Goal: Transaction & Acquisition: Download file/media

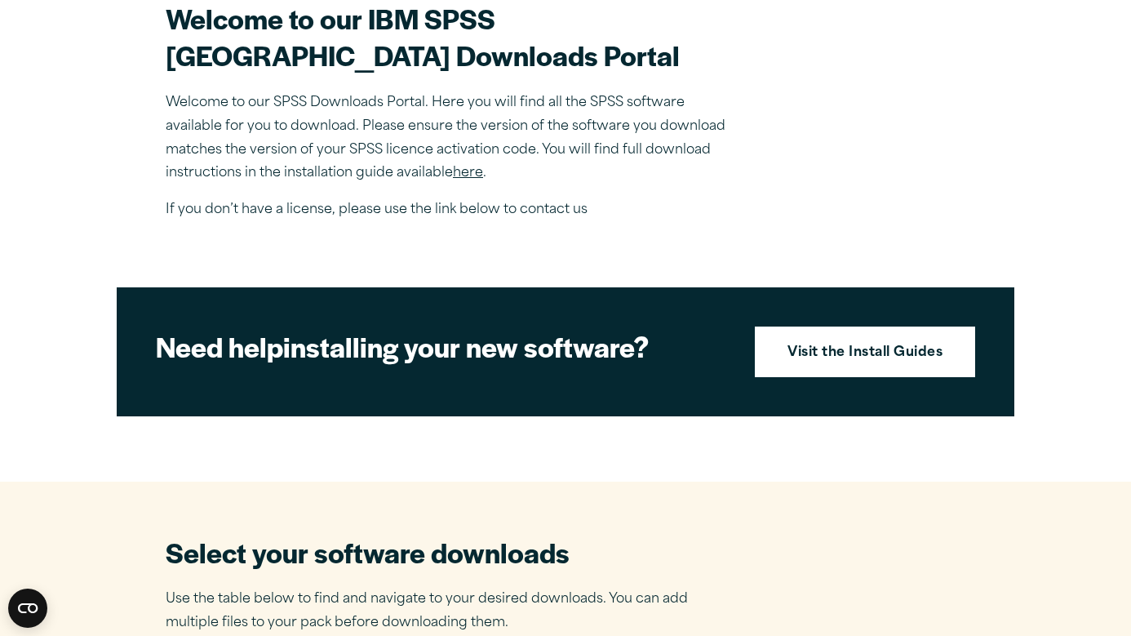
scroll to position [516, 0]
click at [831, 364] on strong "Visit the Install Guides" at bounding box center [864, 353] width 155 height 21
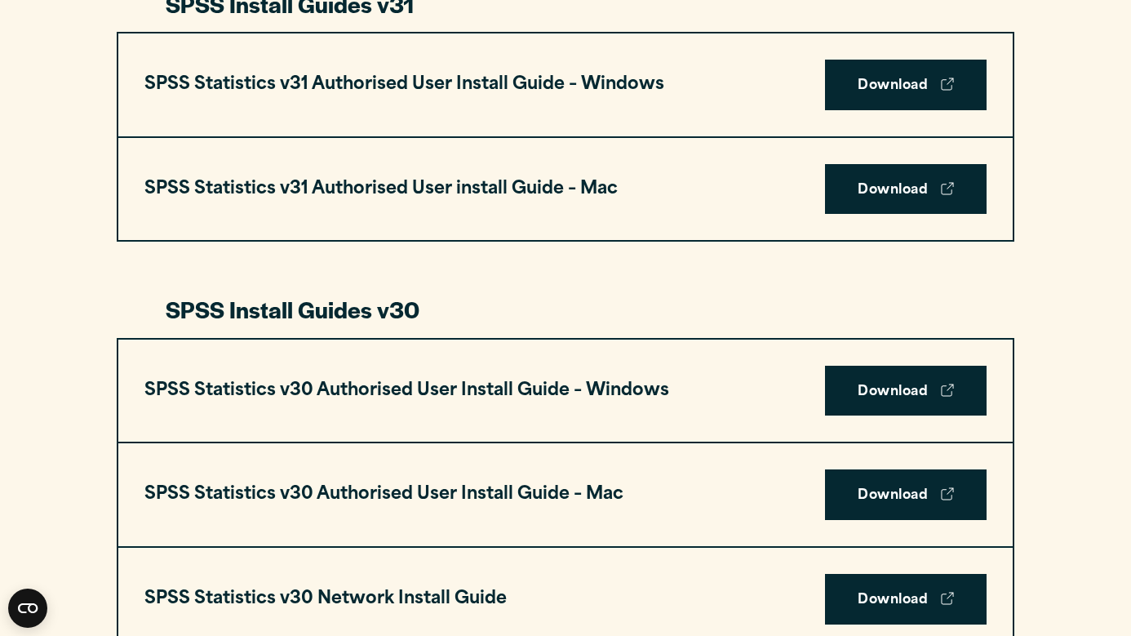
scroll to position [918, 0]
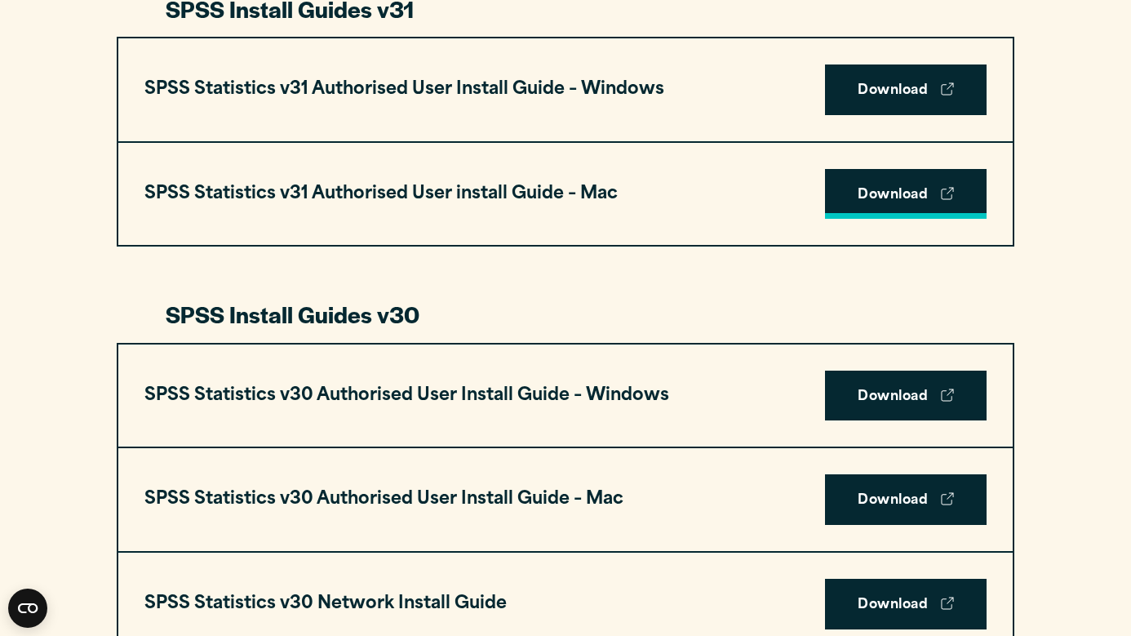
click at [884, 188] on link "Download" at bounding box center [906, 194] width 162 height 51
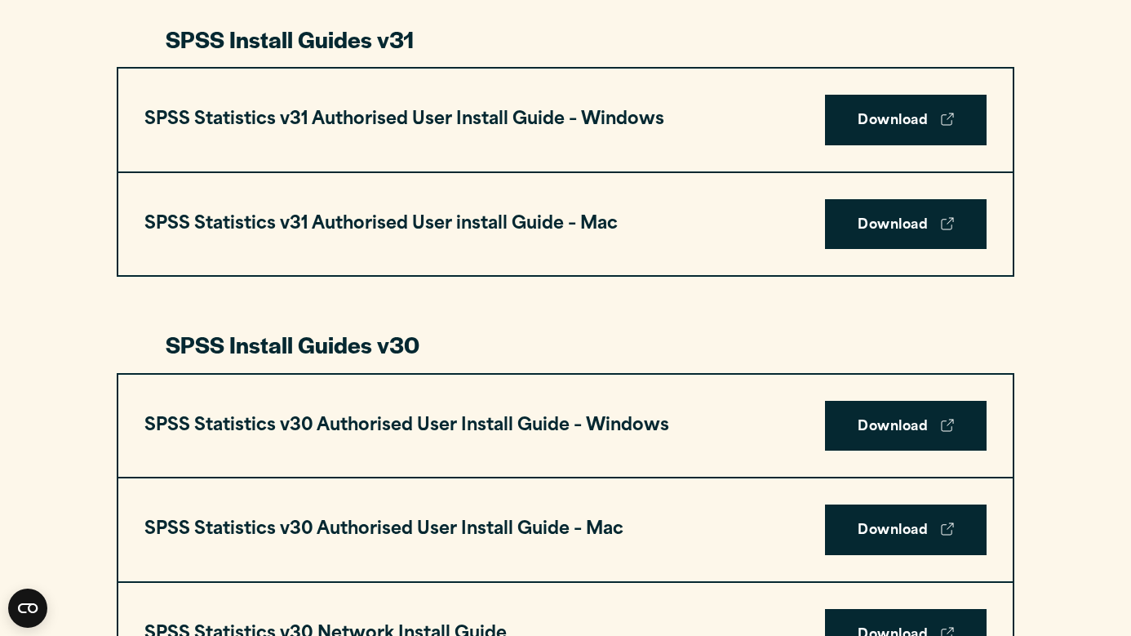
scroll to position [879, 0]
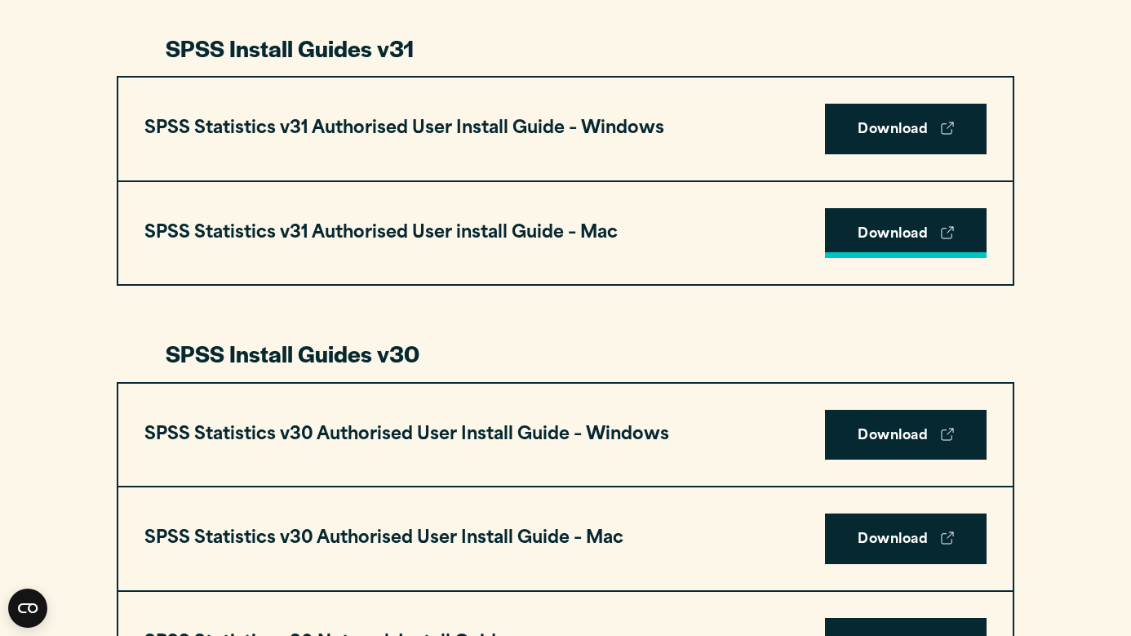
click at [896, 236] on link "Download" at bounding box center [906, 233] width 162 height 51
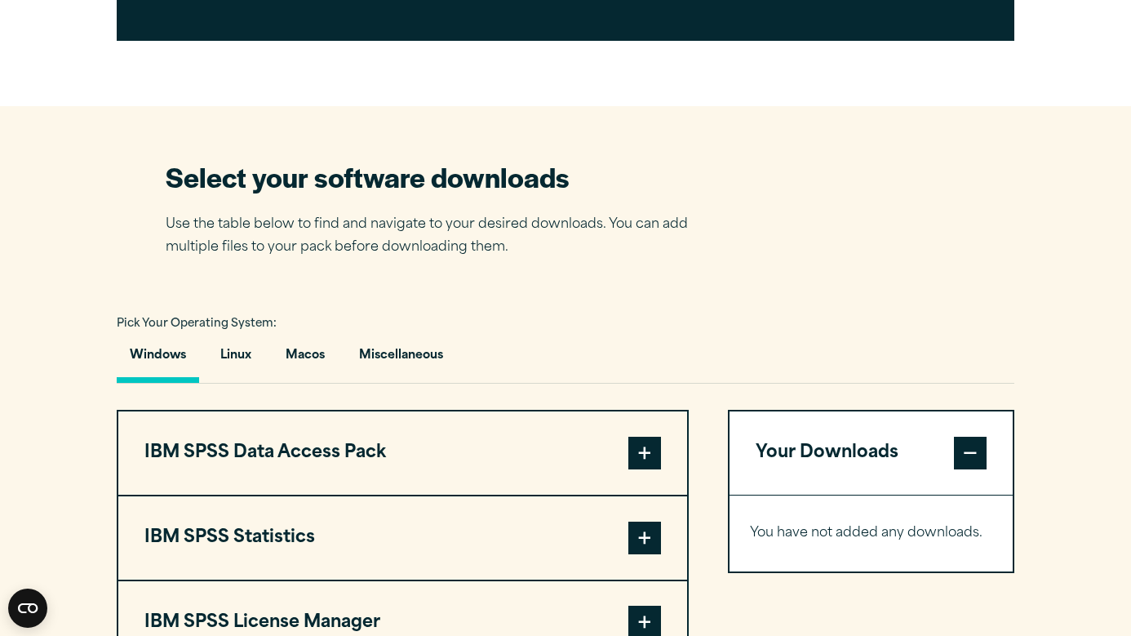
scroll to position [917, 0]
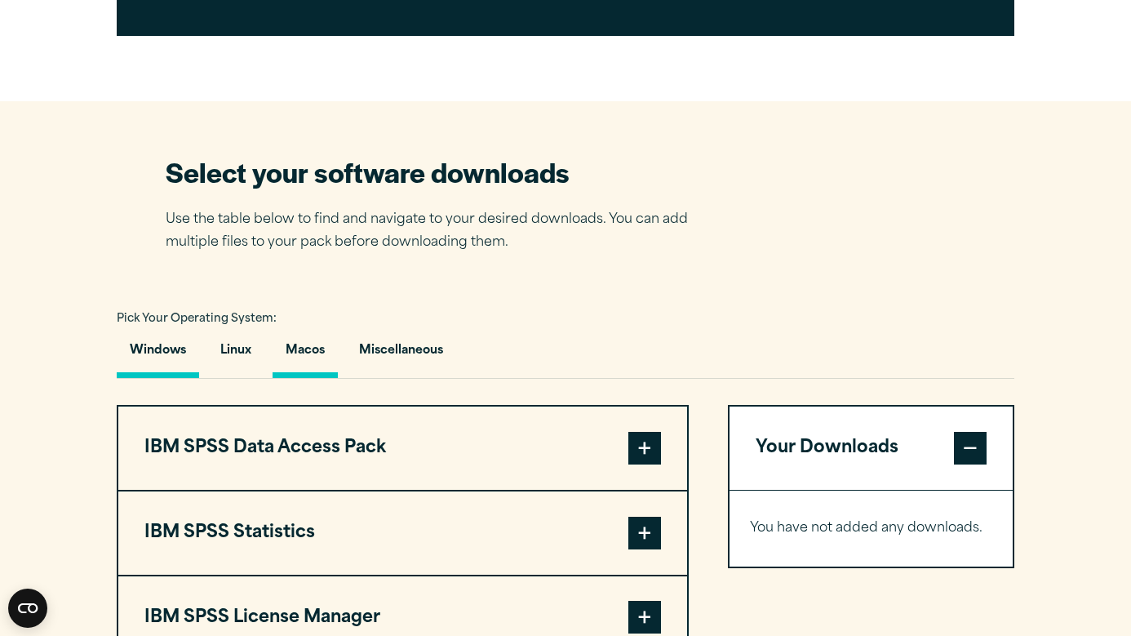
click at [317, 353] on button "Macos" at bounding box center [304, 354] width 65 height 47
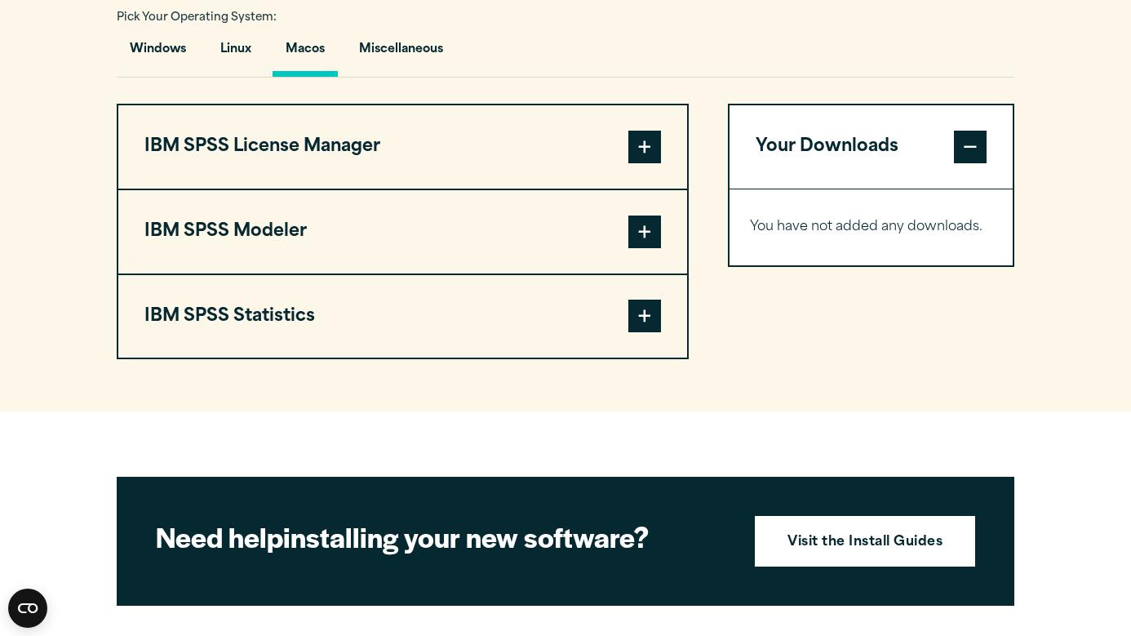
scroll to position [1214, 0]
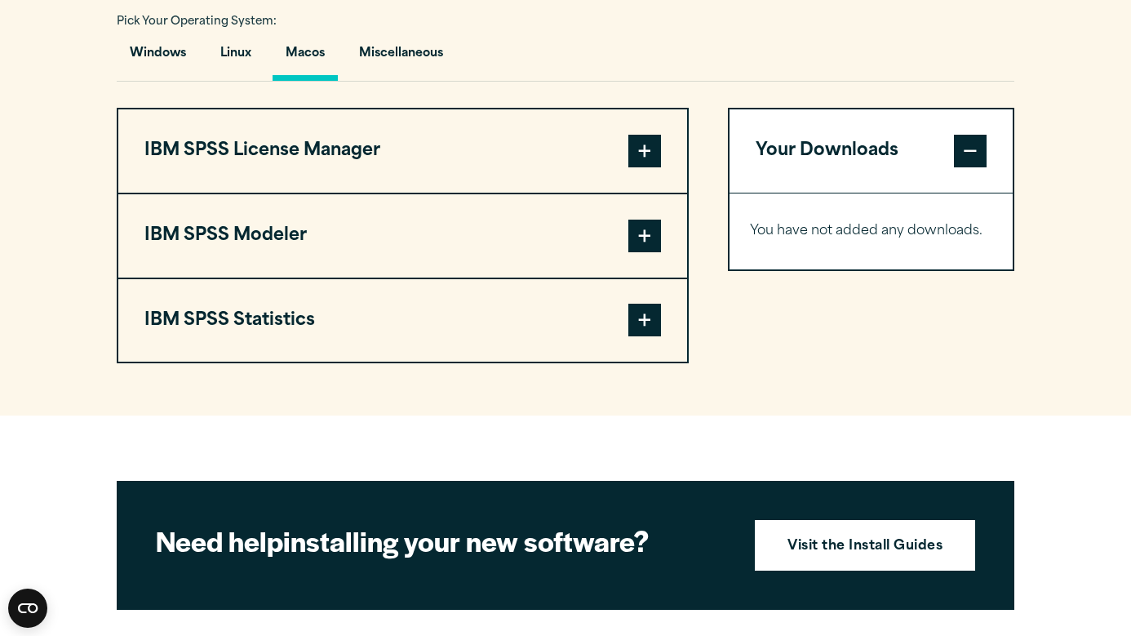
click at [661, 148] on button "IBM SPSS License Manager" at bounding box center [402, 150] width 569 height 83
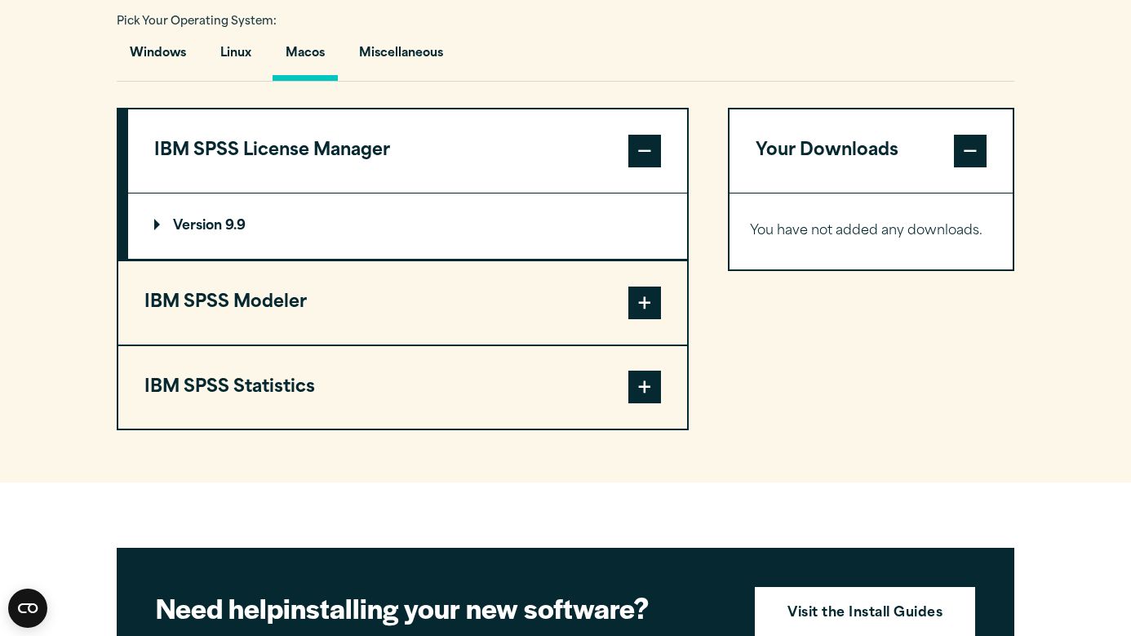
click at [652, 286] on span at bounding box center [644, 302] width 33 height 33
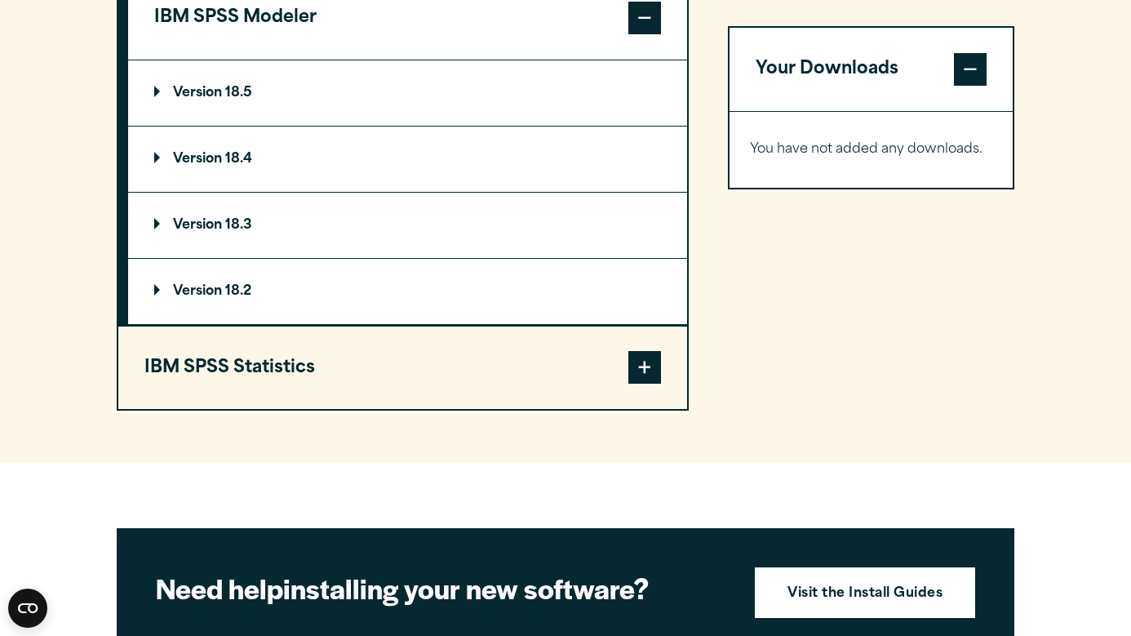
scroll to position [1433, 0]
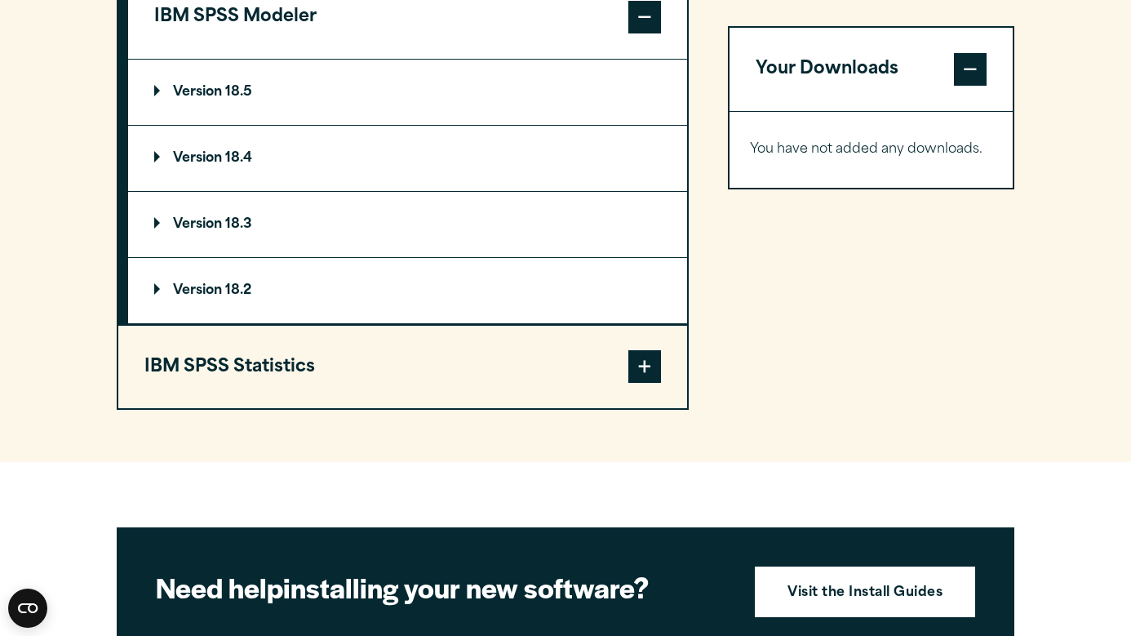
click at [970, 66] on span at bounding box center [970, 69] width 33 height 33
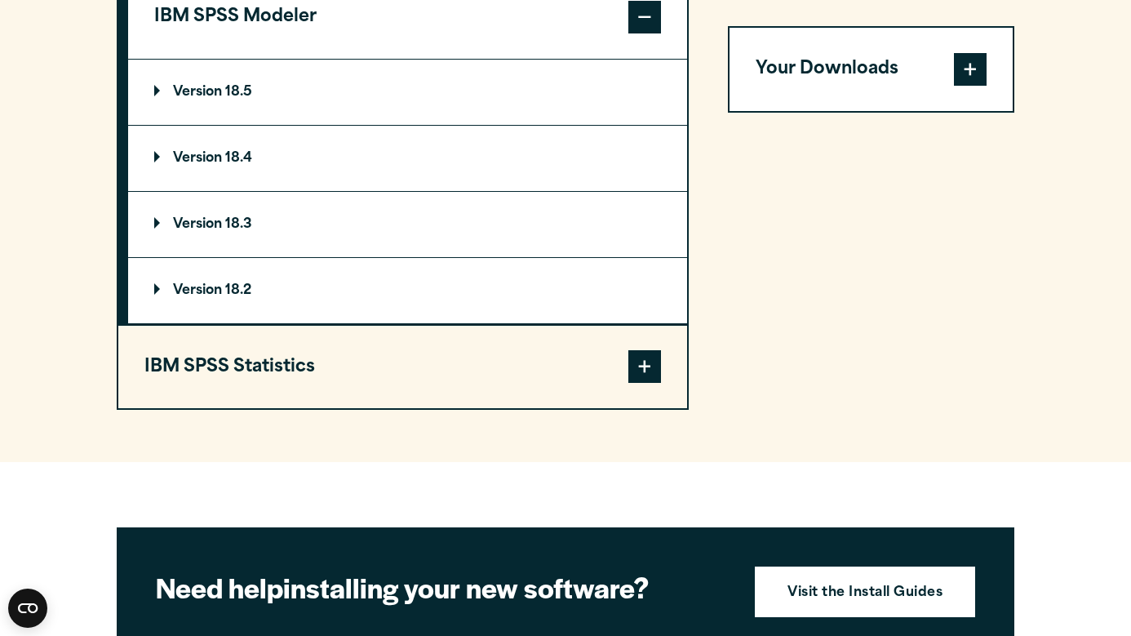
click at [649, 365] on span at bounding box center [644, 366] width 33 height 33
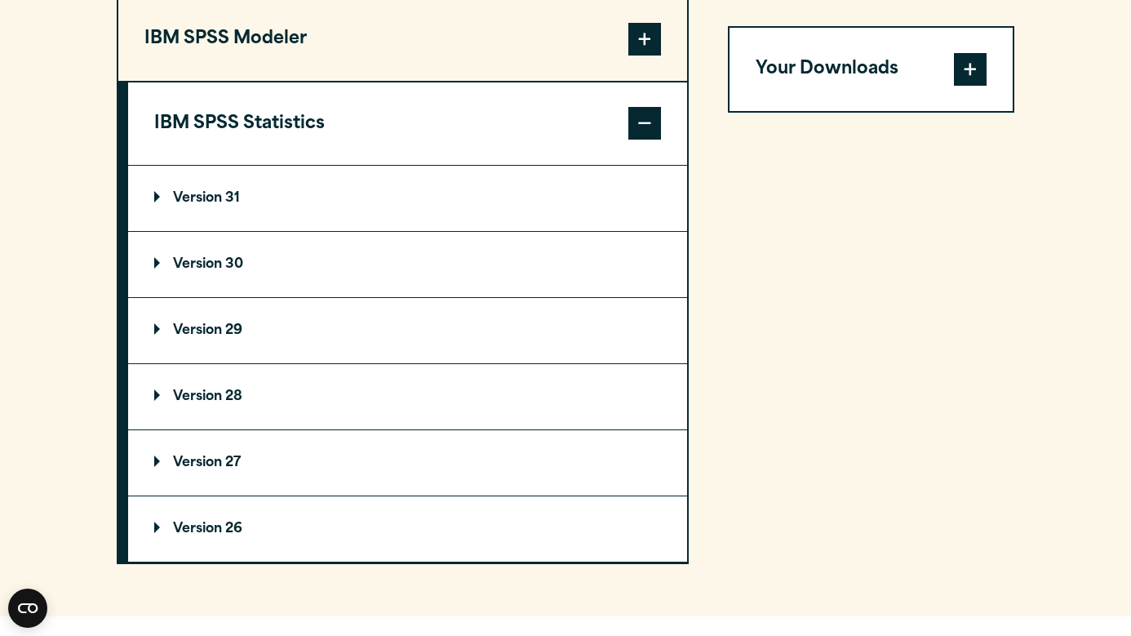
scroll to position [1410, 0]
click at [177, 206] on summary "Version 31" at bounding box center [407, 198] width 559 height 65
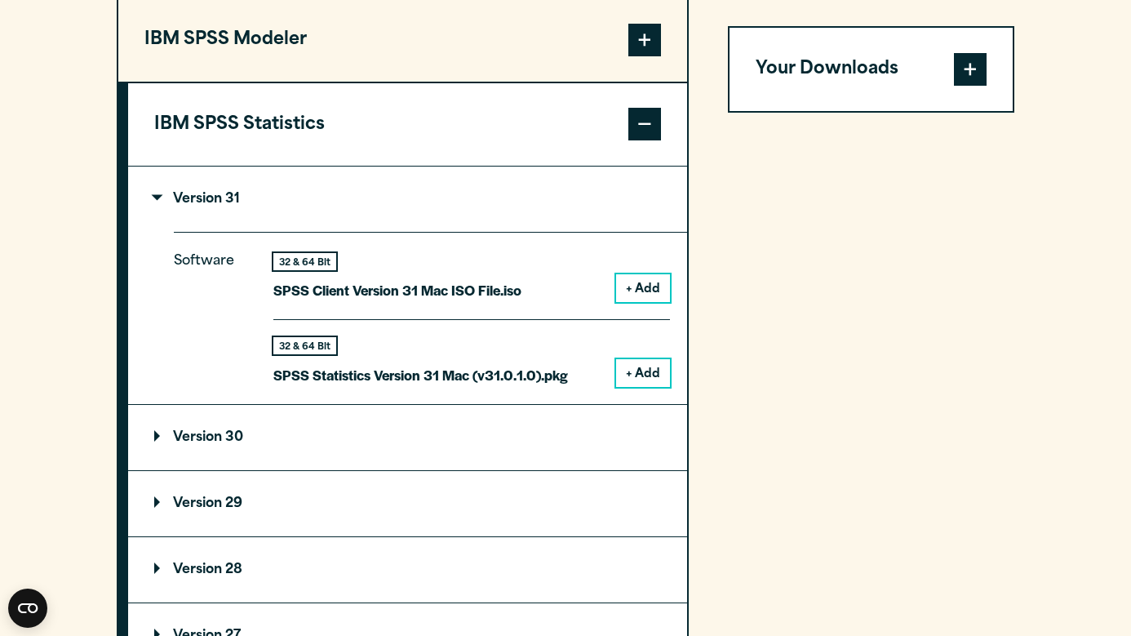
click at [635, 372] on button "+ Add" at bounding box center [643, 373] width 54 height 28
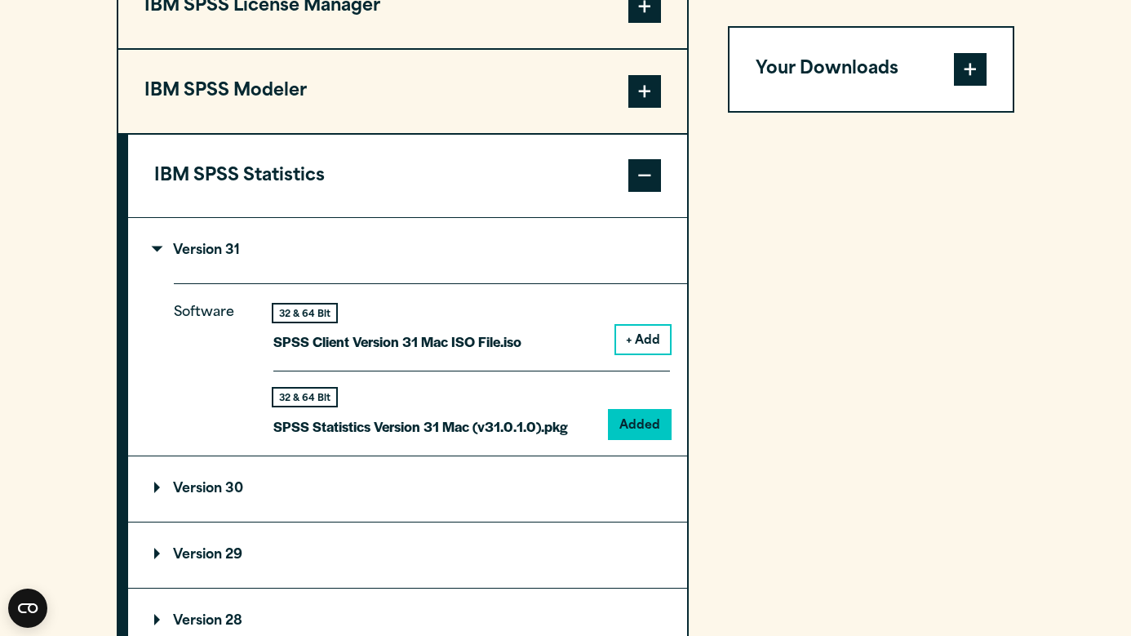
scroll to position [1339, 0]
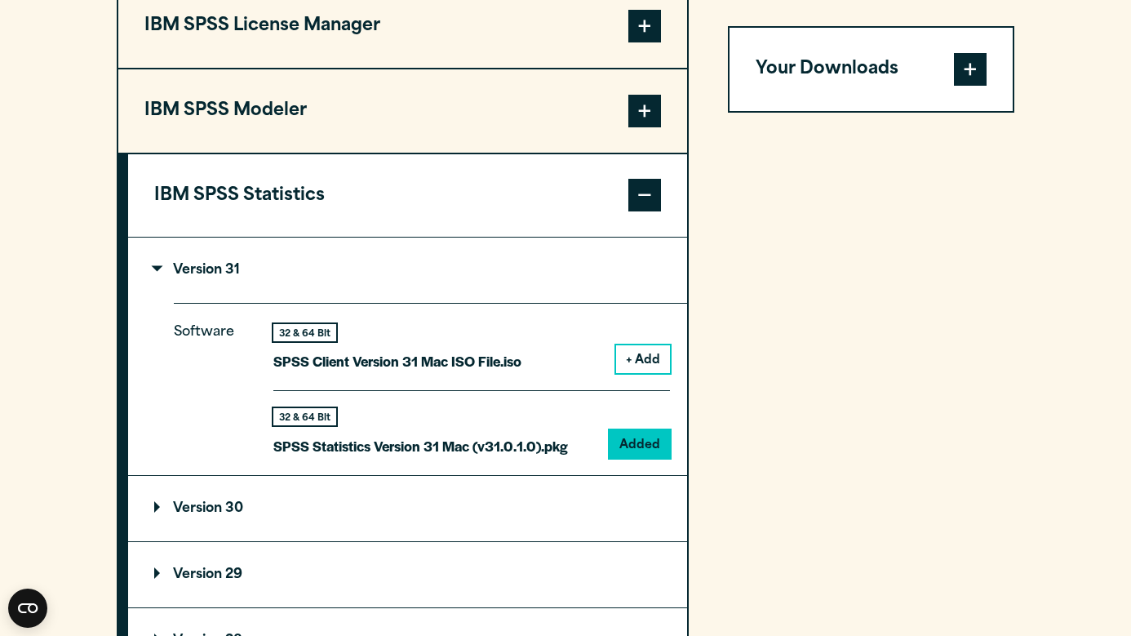
click at [974, 61] on span at bounding box center [970, 69] width 33 height 33
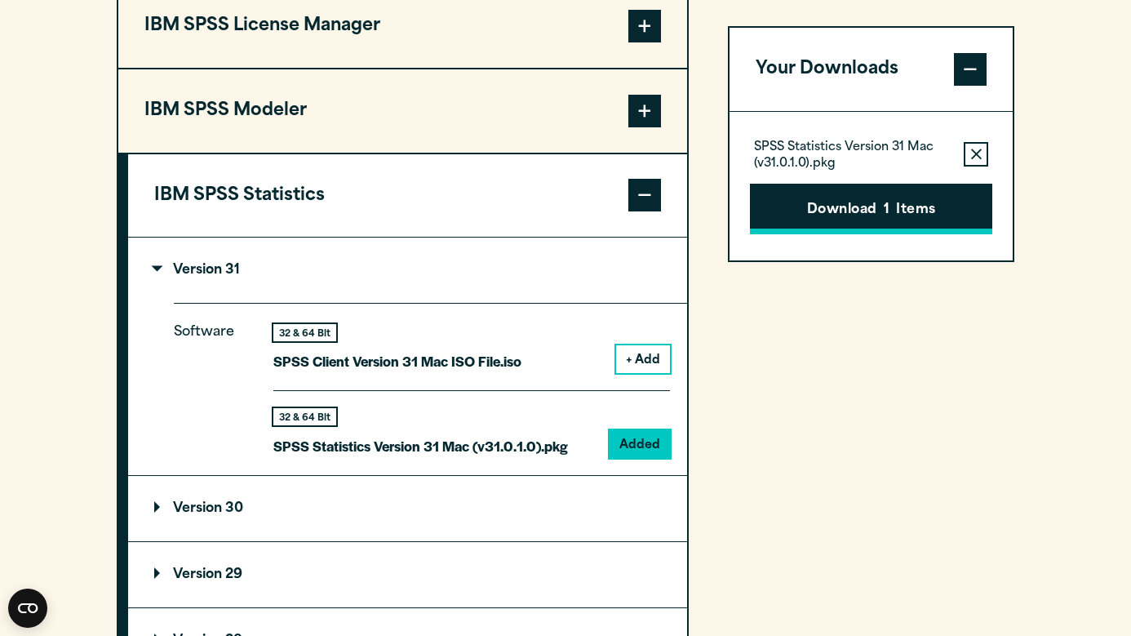
click at [860, 223] on button "Download 1 Items" at bounding box center [871, 209] width 242 height 51
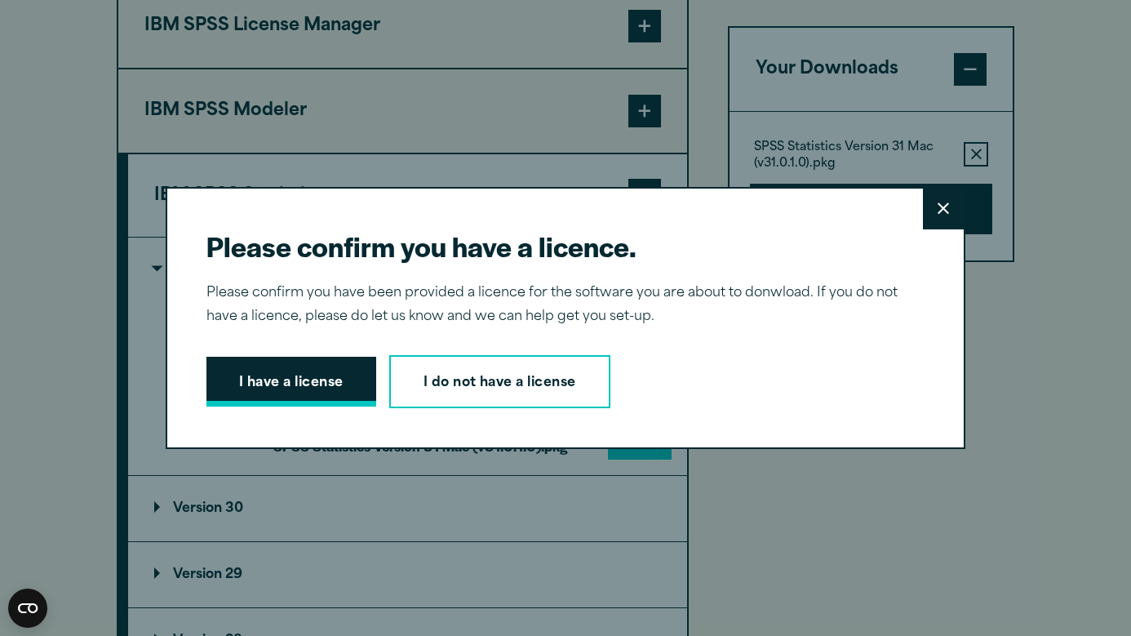
click at [308, 390] on button "I have a license" at bounding box center [291, 382] width 170 height 51
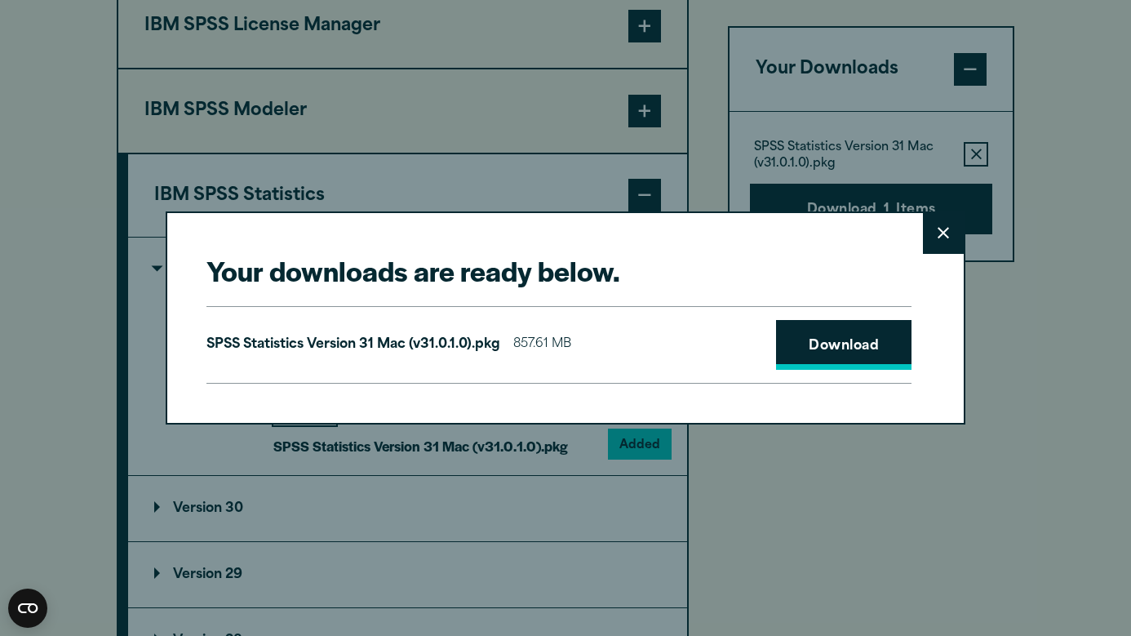
click at [853, 352] on link "Download" at bounding box center [843, 345] width 135 height 51
